Goal: Find specific page/section: Find specific page/section

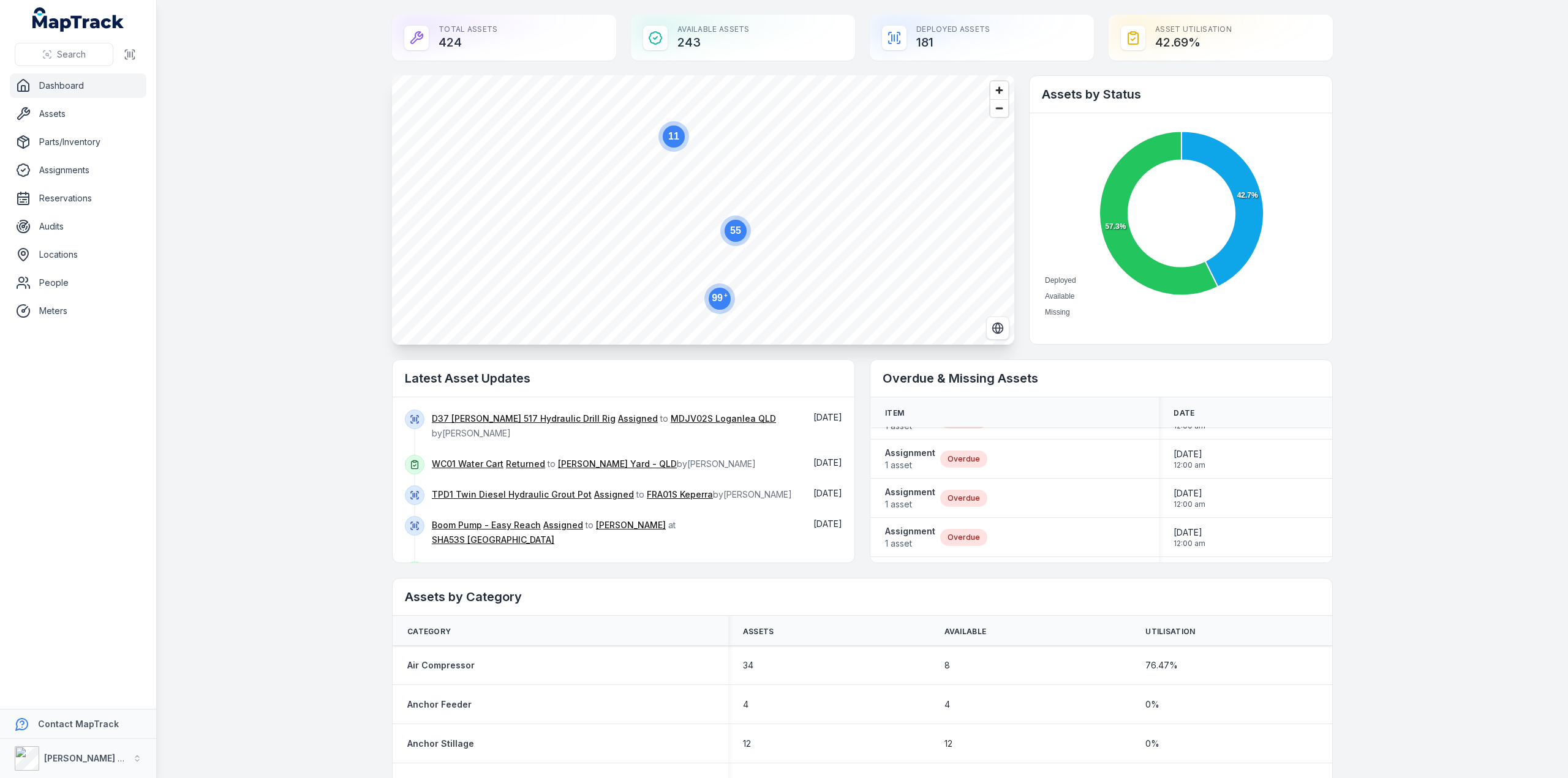
click at [70, 86] on link "Dashboard" at bounding box center [78, 86] width 137 height 25
click at [73, 115] on link "Assets" at bounding box center [78, 114] width 137 height 25
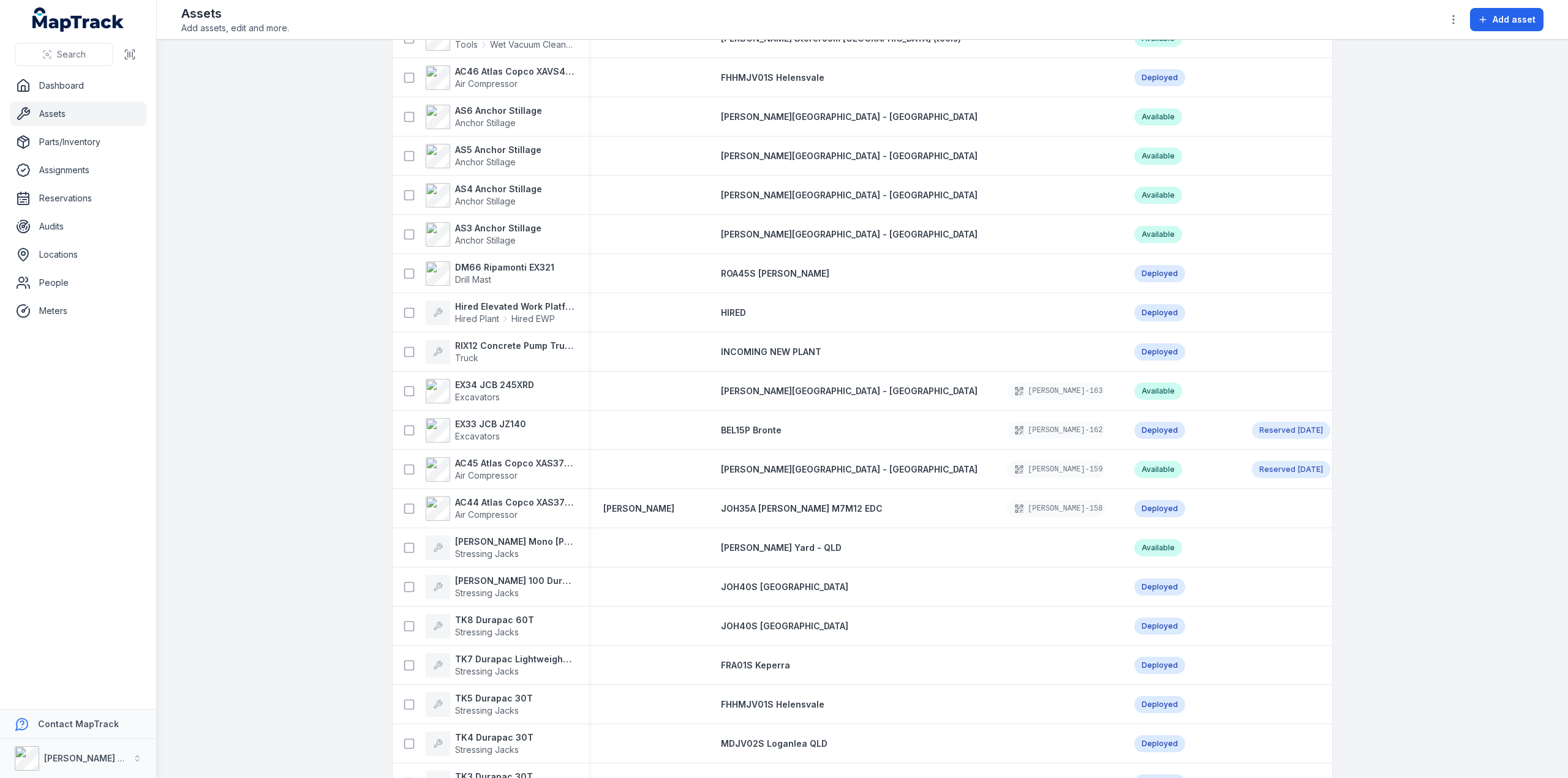
scroll to position [592, 0]
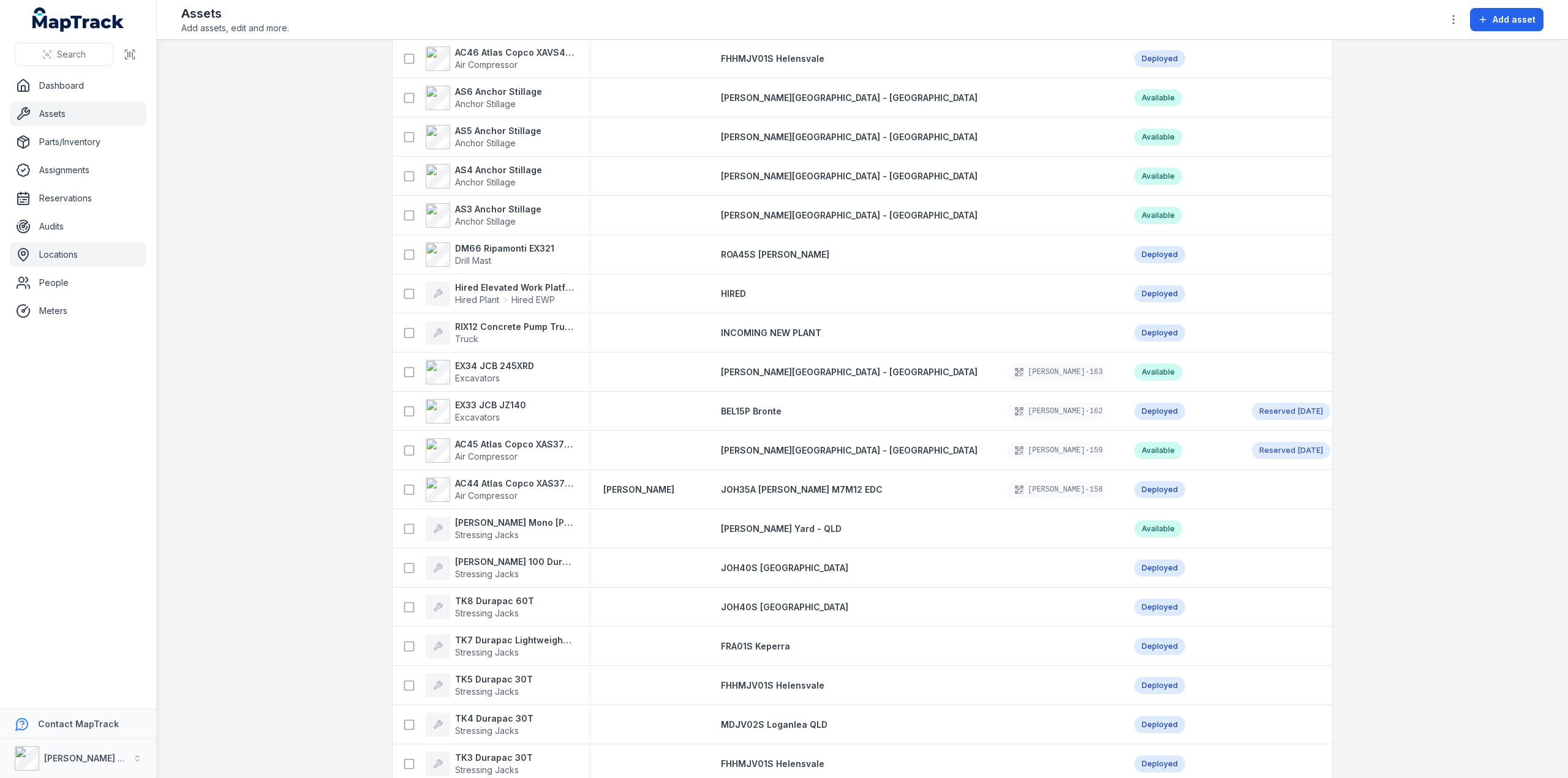
click at [66, 255] on link "Locations" at bounding box center [78, 255] width 137 height 25
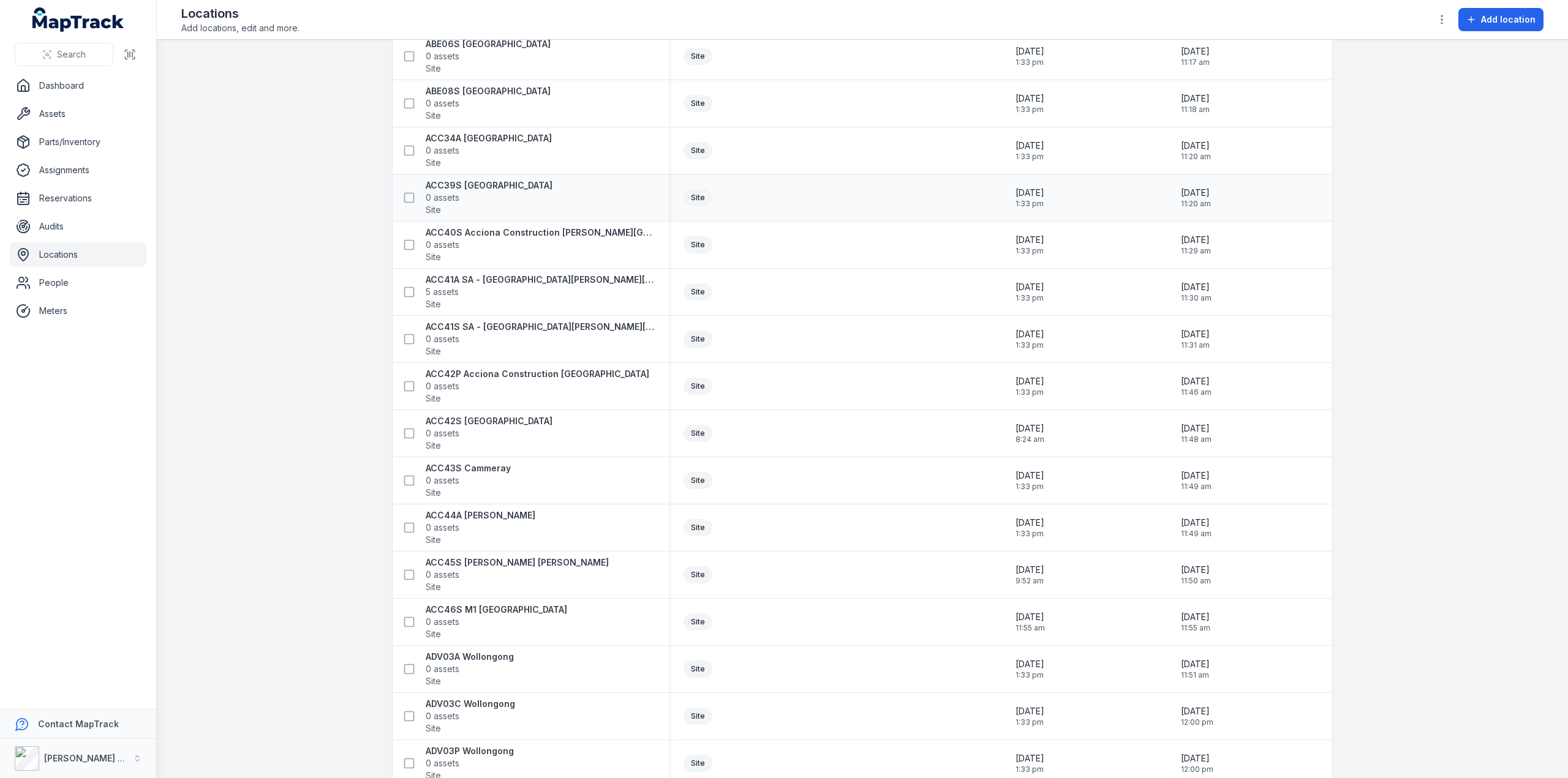
scroll to position [102, 0]
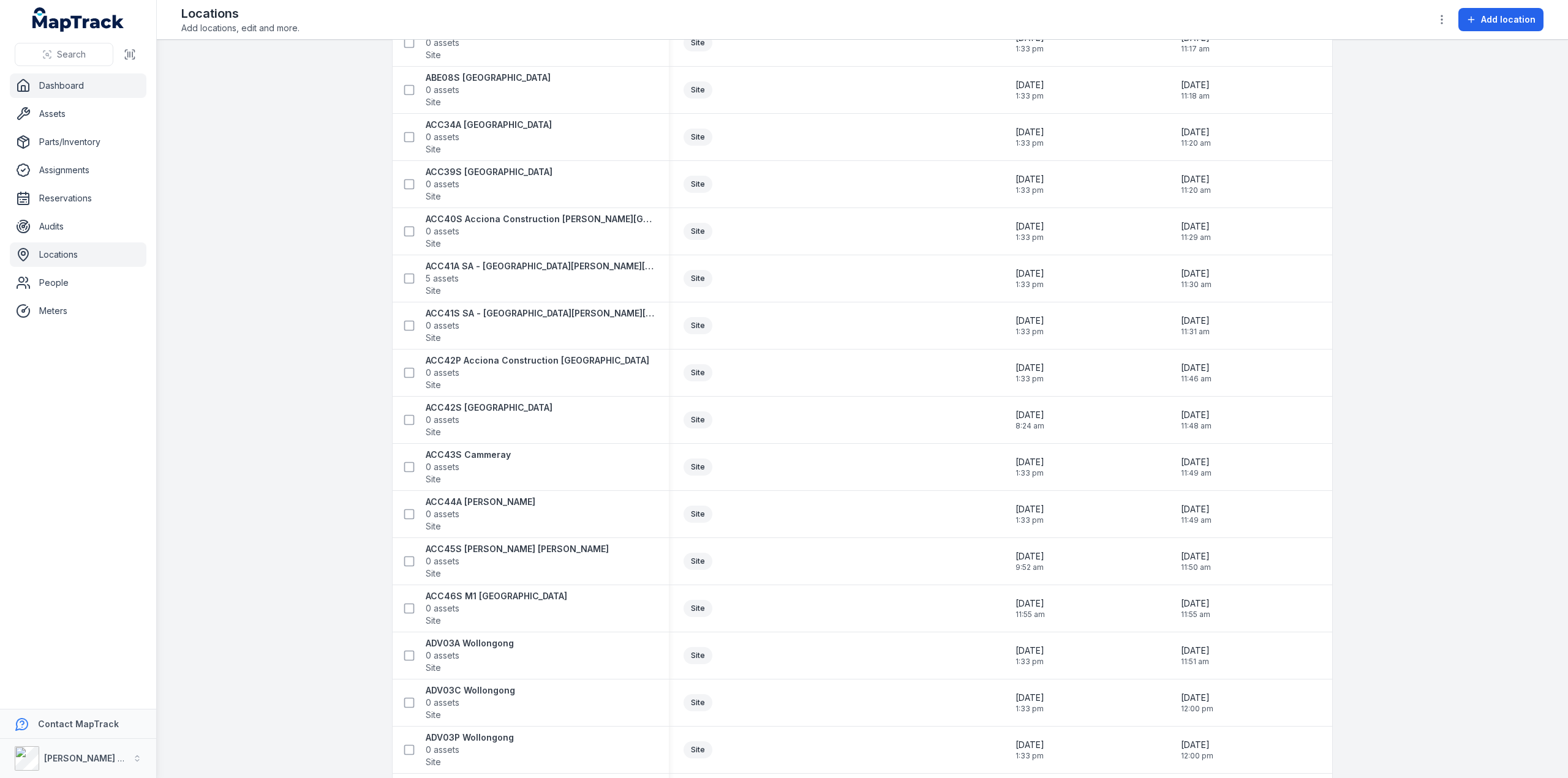
click at [51, 83] on link "Dashboard" at bounding box center [78, 86] width 137 height 25
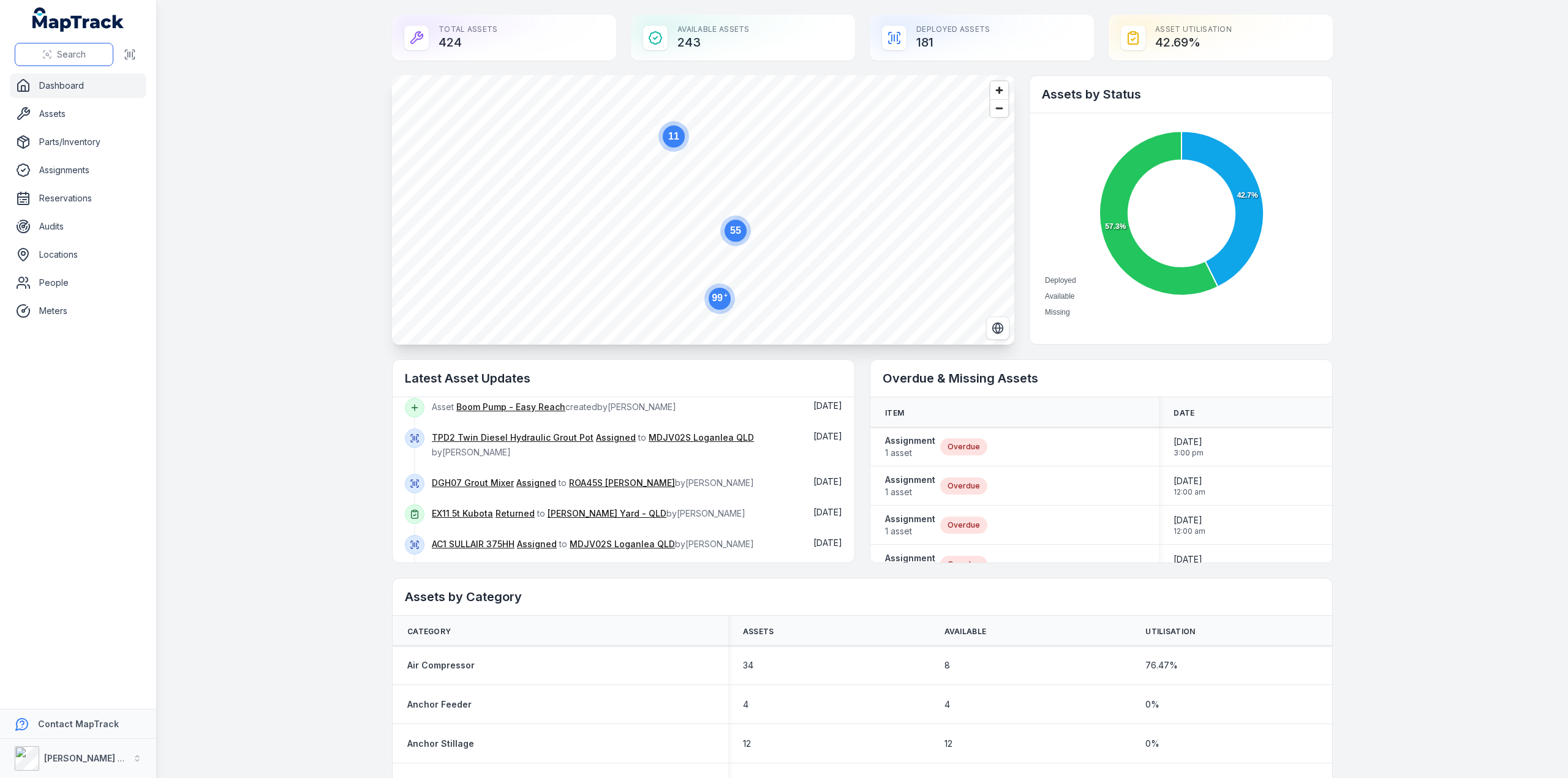
click at [74, 50] on span "Search" at bounding box center [72, 54] width 29 height 12
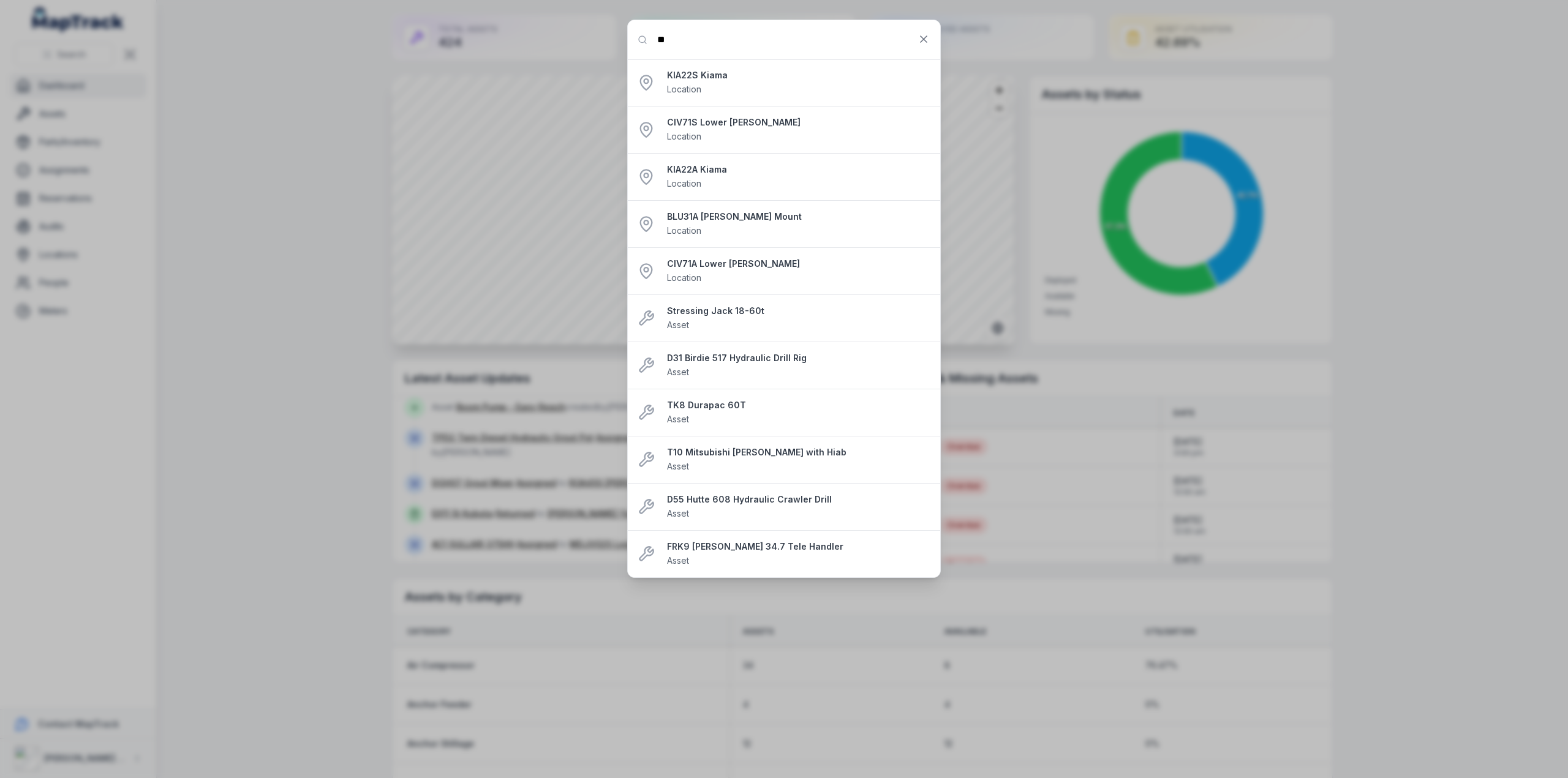
type input "*"
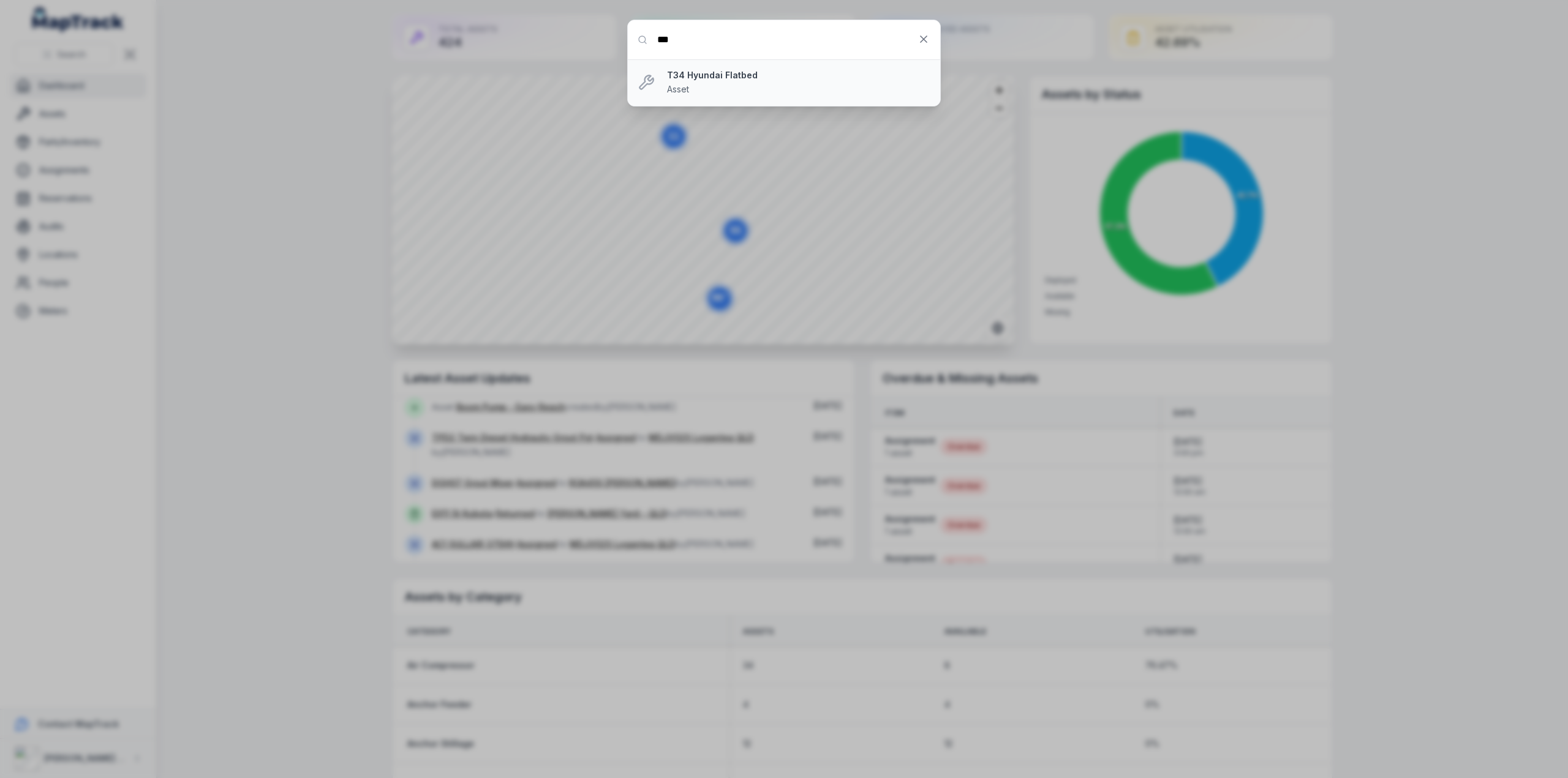
type input "***"
drag, startPoint x: 678, startPoint y: 68, endPoint x: 682, endPoint y: 76, distance: 8.9
click at [681, 74] on li "T34 Hyundai Flatbed Asset" at bounding box center [783, 83] width 312 height 47
click at [694, 80] on strong "T34 Hyundai Flatbed" at bounding box center [798, 75] width 263 height 12
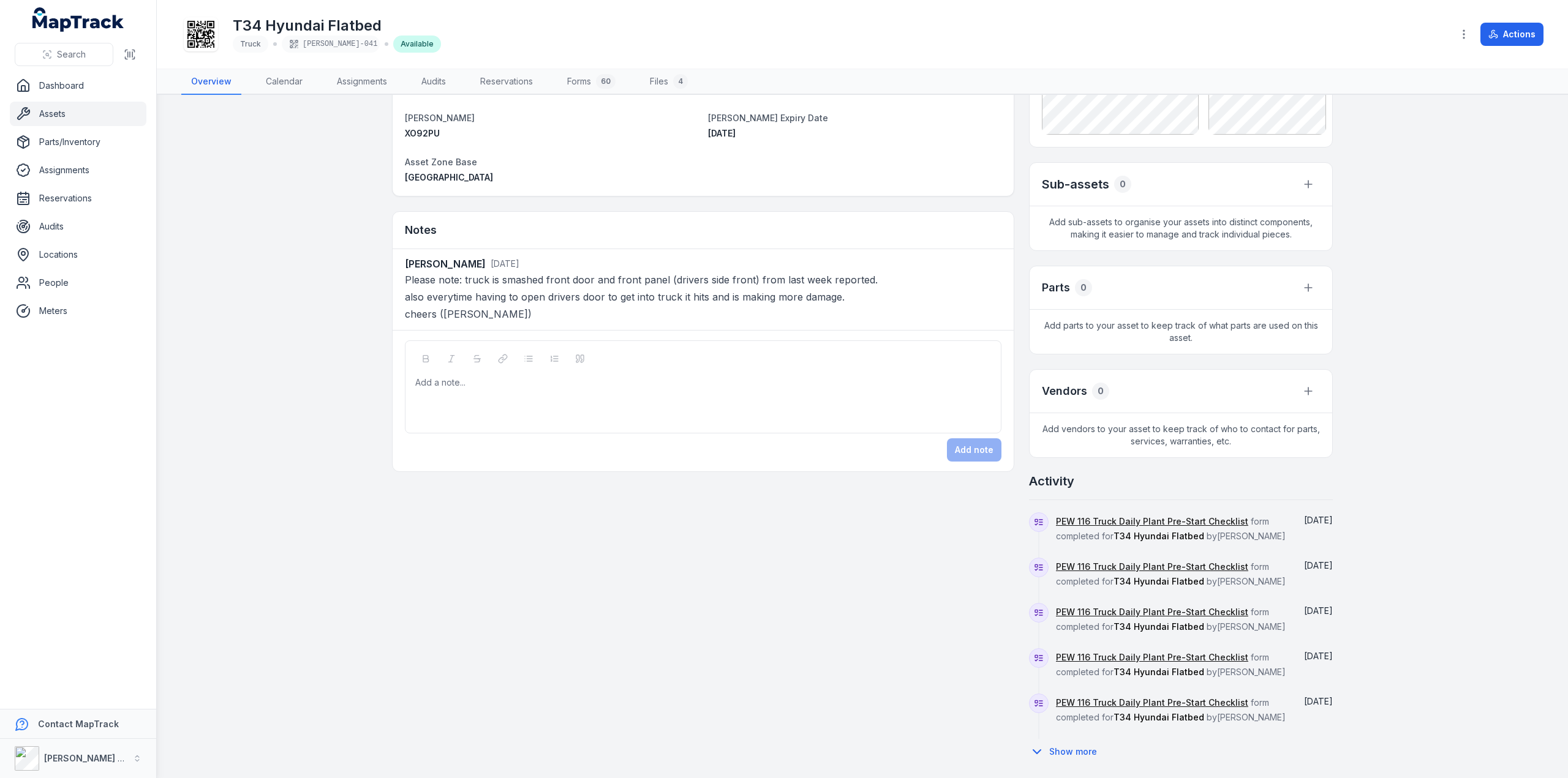
scroll to position [189, 0]
click at [1079, 754] on button "Show more" at bounding box center [1067, 750] width 76 height 25
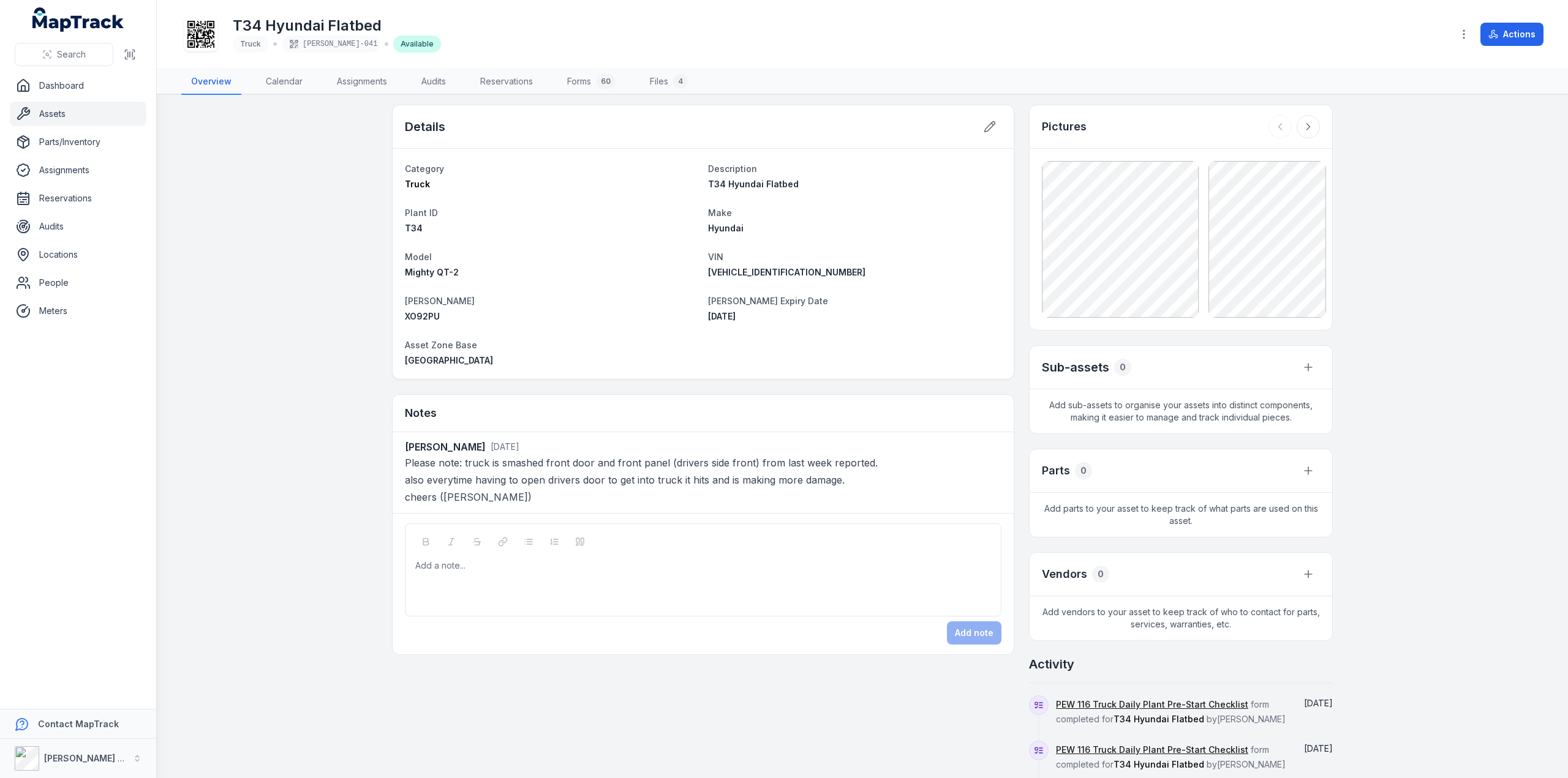
scroll to position [0, 0]
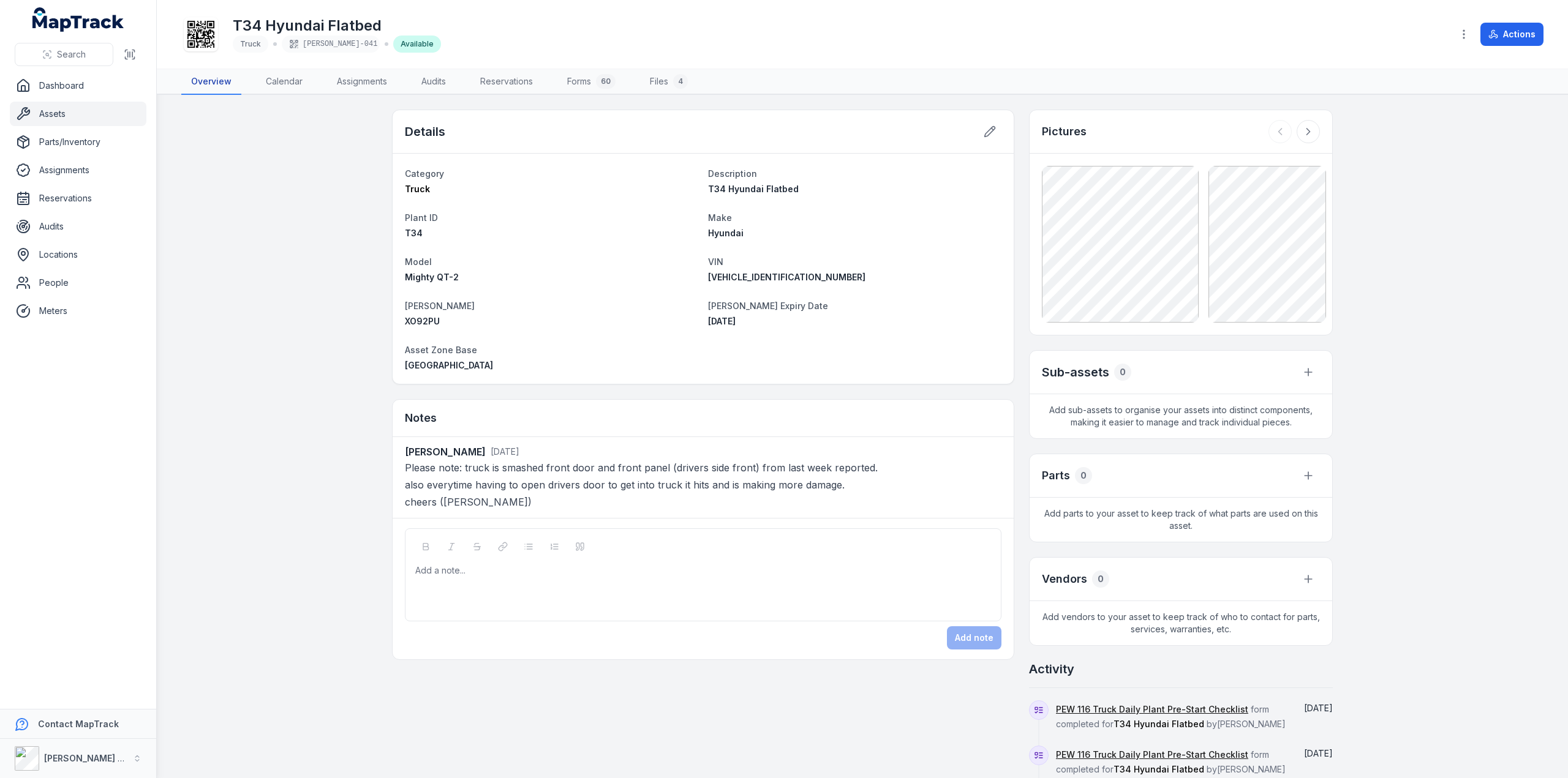
click at [221, 85] on link "Overview" at bounding box center [211, 81] width 60 height 25
click at [265, 44] on div "Truck" at bounding box center [251, 44] width 36 height 17
click at [443, 79] on link "Audits" at bounding box center [434, 81] width 44 height 25
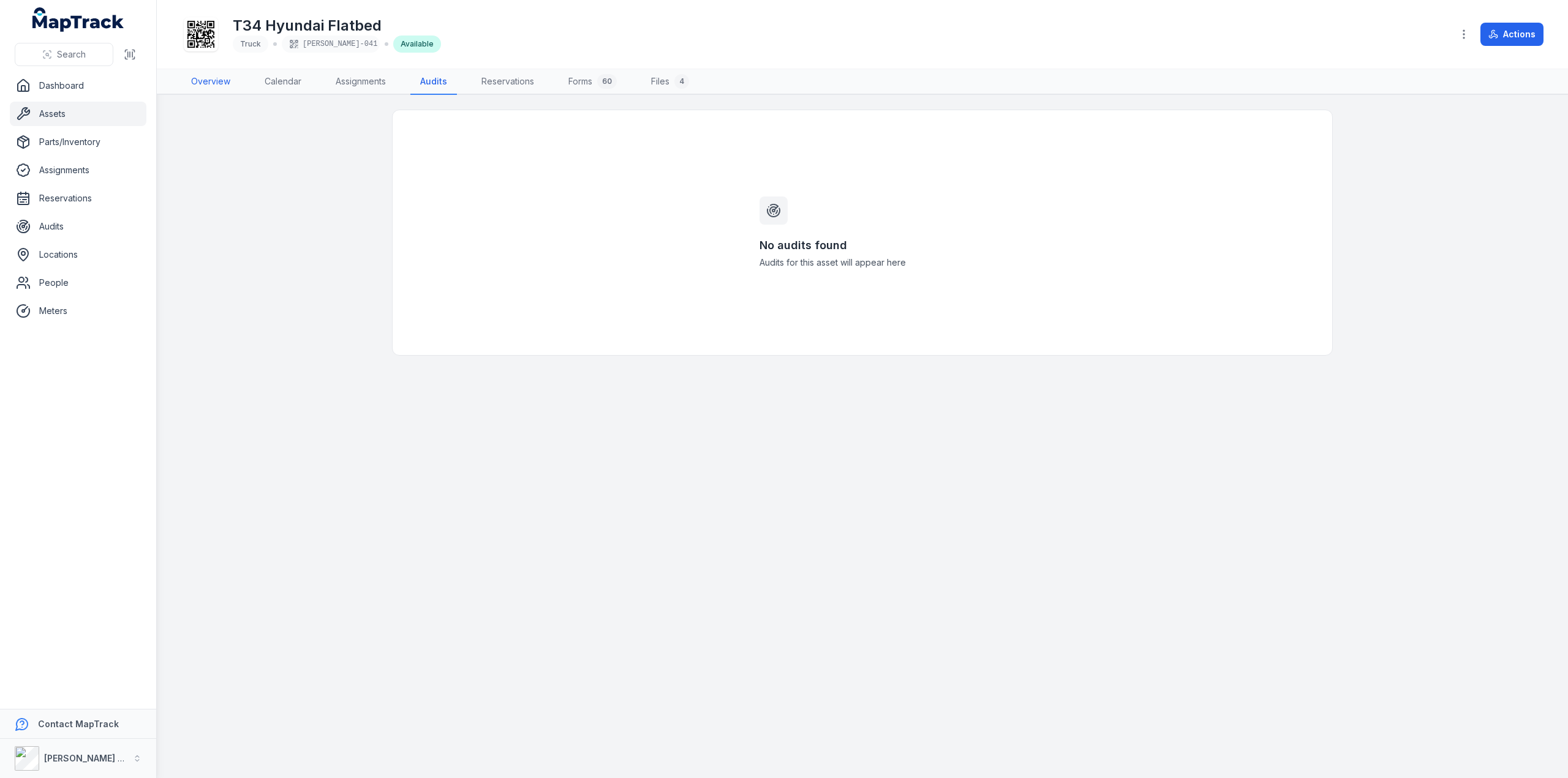
click at [210, 85] on link "Overview" at bounding box center [210, 81] width 59 height 25
